Goal: Task Accomplishment & Management: Manage account settings

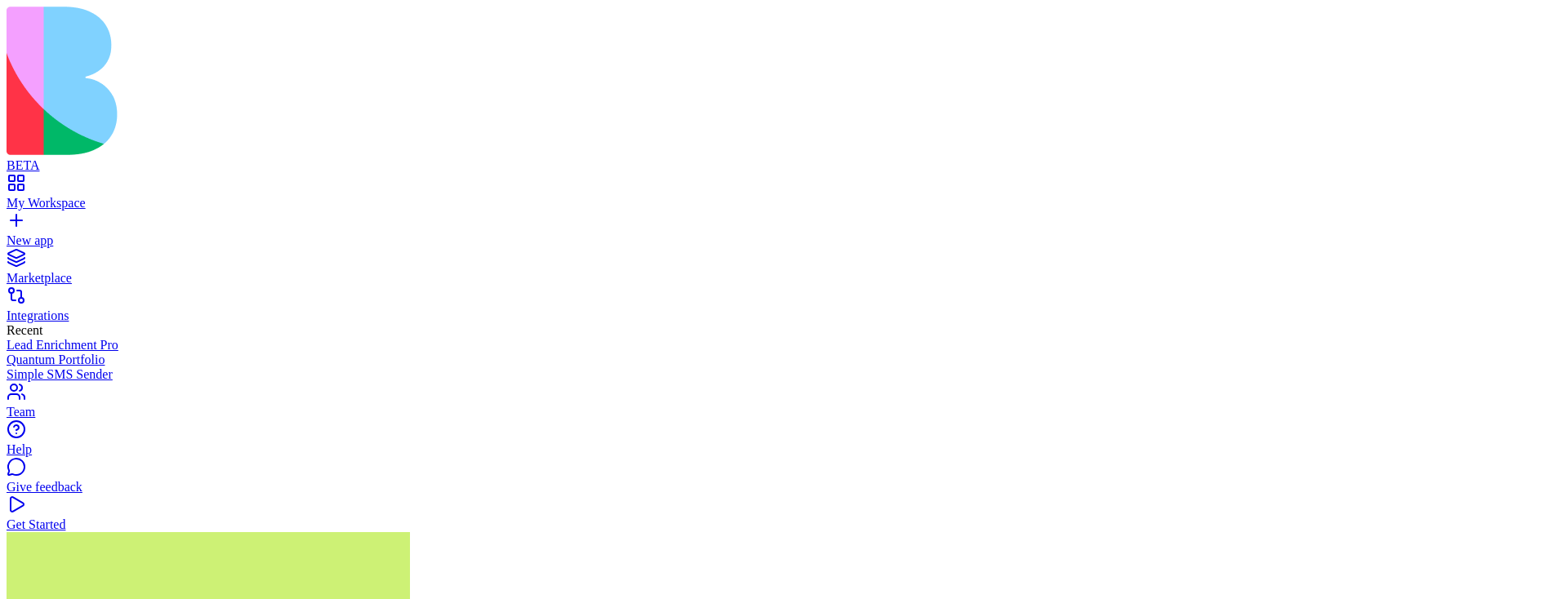
click at [73, 196] on div "My Workspace" at bounding box center [784, 203] width 1555 height 15
type input "*******"
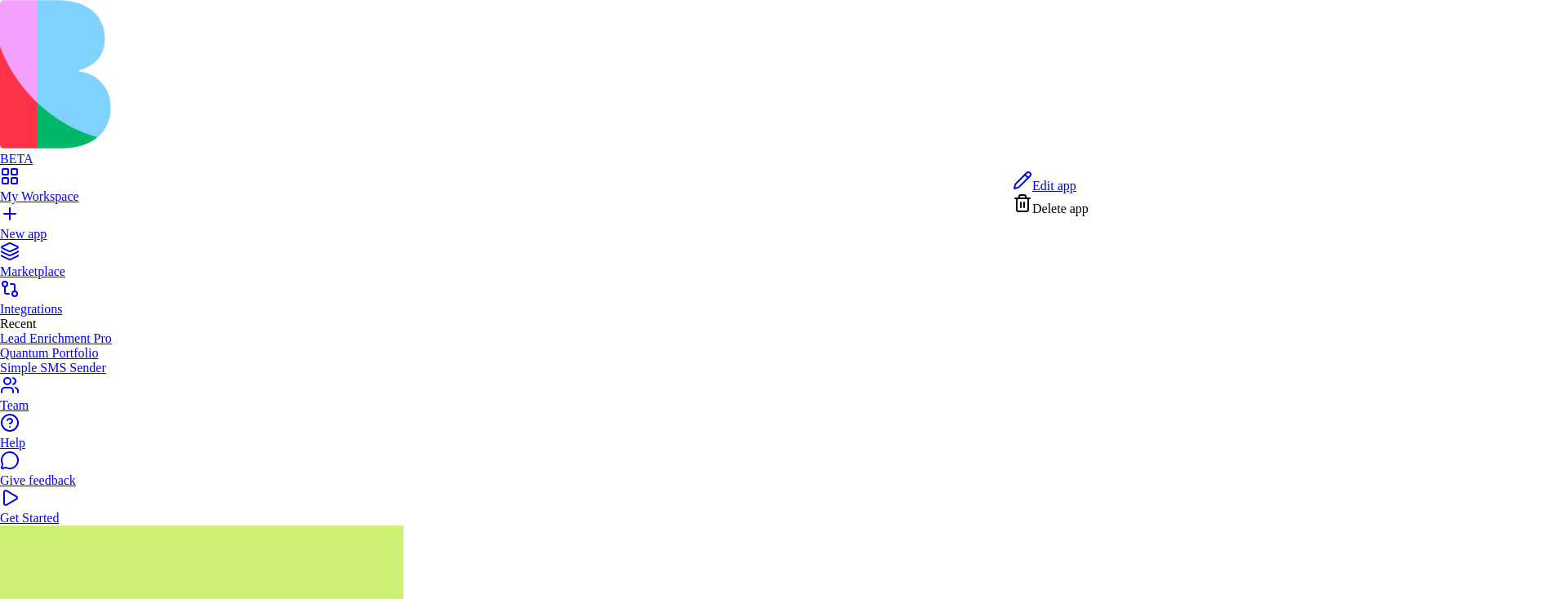
click at [1057, 189] on span "Edit app" at bounding box center [1054, 186] width 44 height 14
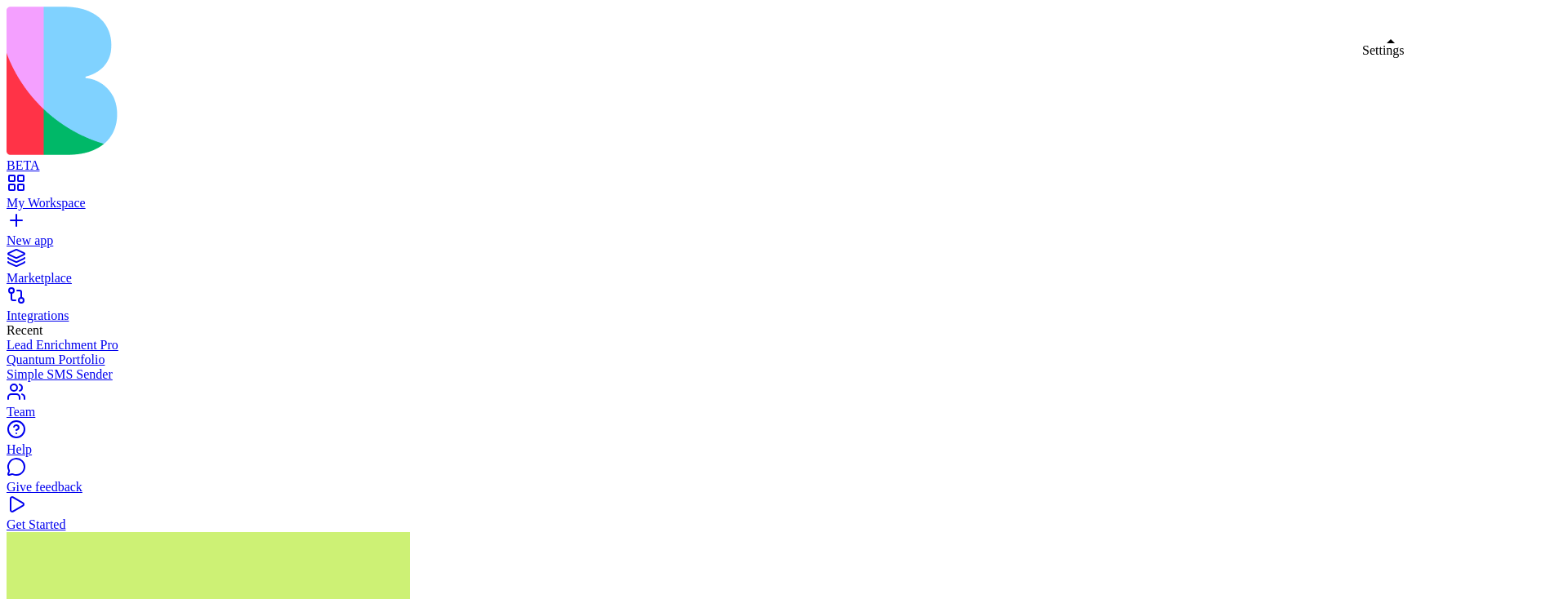
drag, startPoint x: 1394, startPoint y: 22, endPoint x: 1376, endPoint y: 25, distance: 18.2
